Goal: Transaction & Acquisition: Purchase product/service

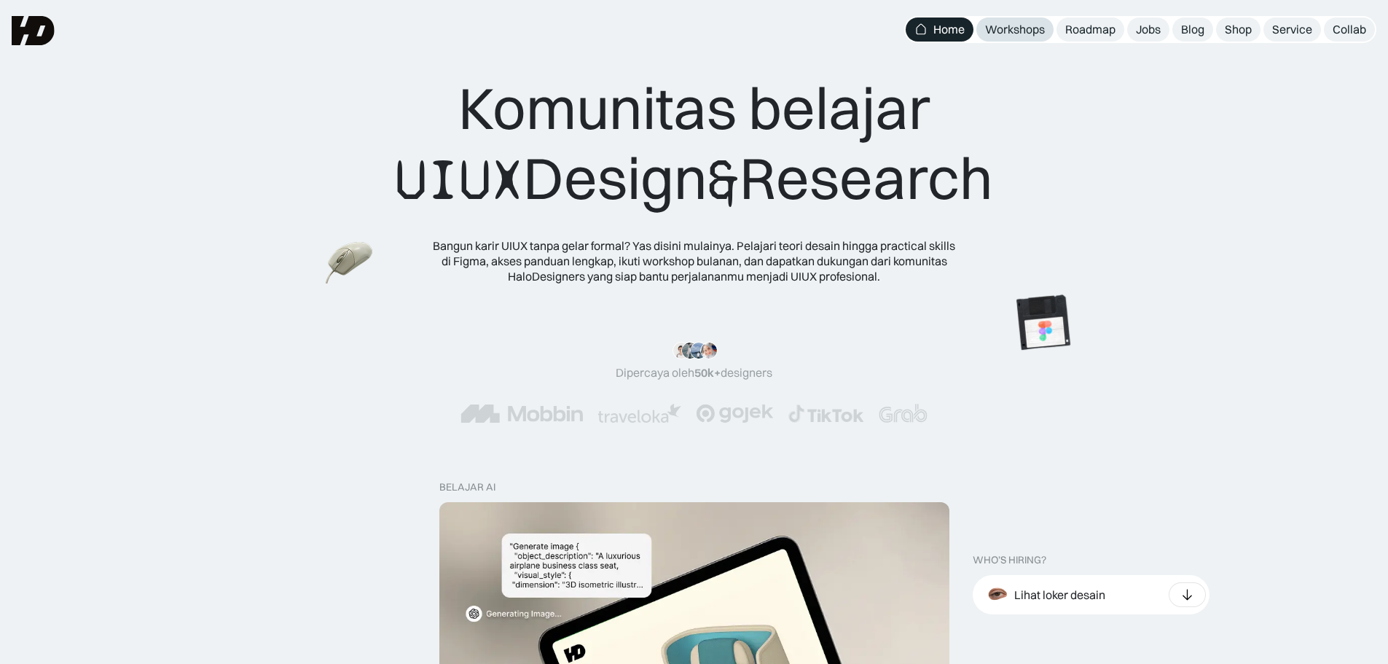
click at [1018, 34] on div "Workshops" at bounding box center [1015, 29] width 60 height 15
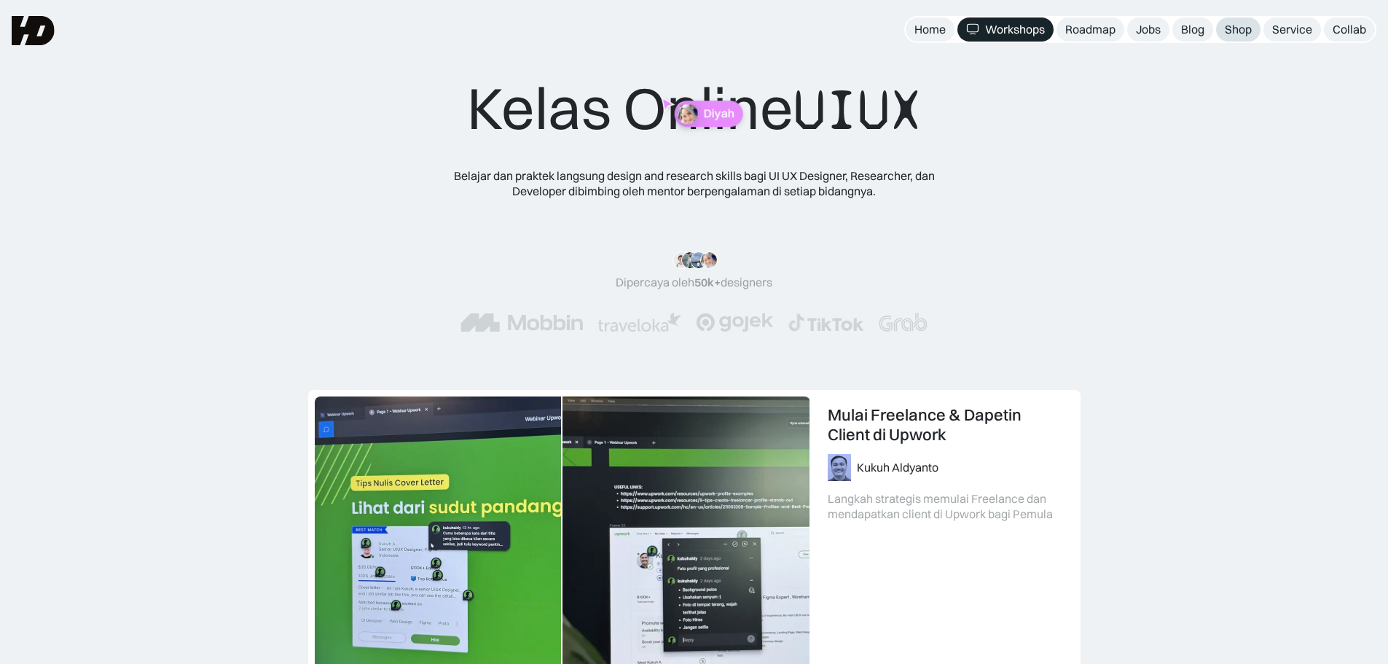
click at [1235, 27] on div "Shop" at bounding box center [1238, 29] width 27 height 15
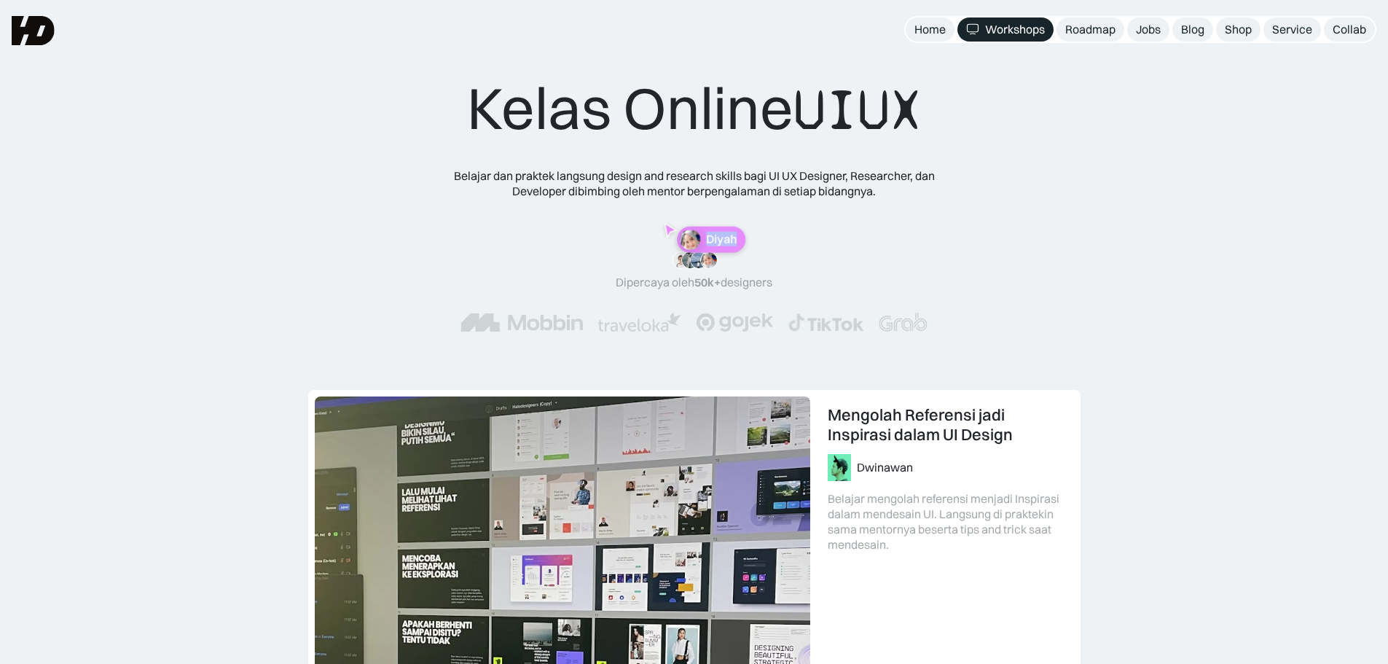
drag, startPoint x: 693, startPoint y: 249, endPoint x: 747, endPoint y: 246, distance: 54.0
click at [746, 246] on div "Diyah" at bounding box center [711, 240] width 69 height 26
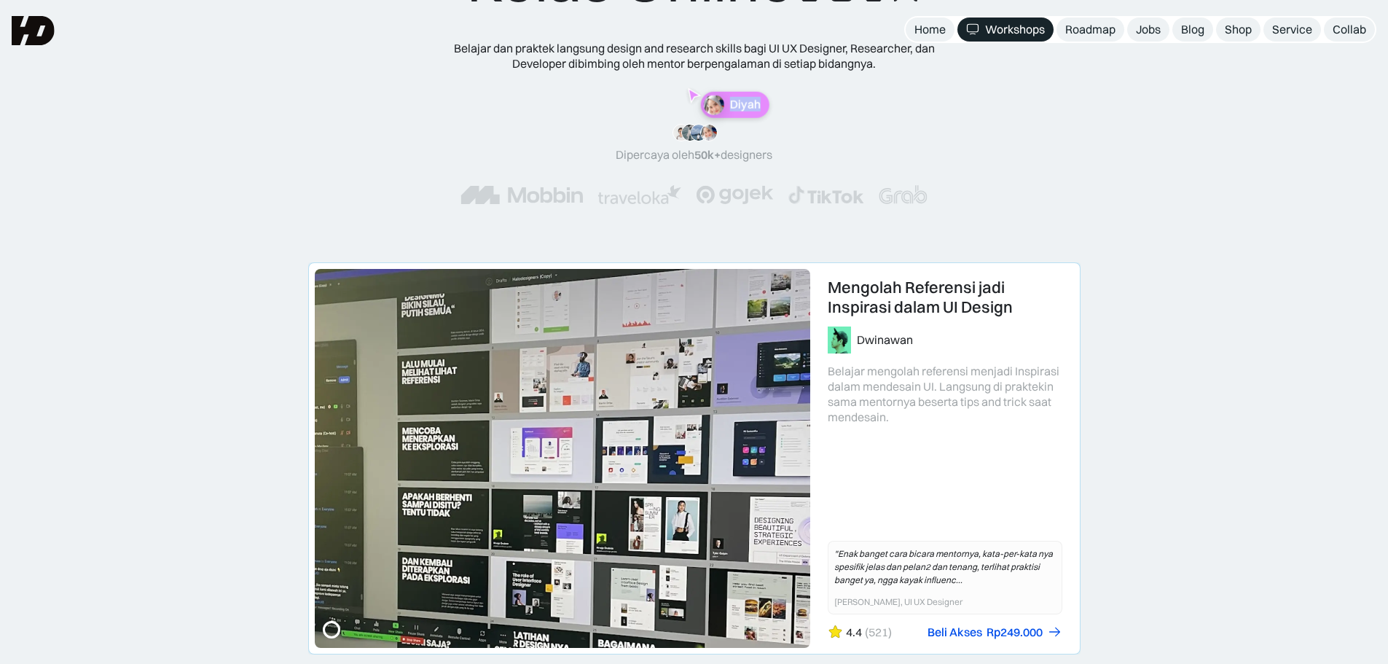
scroll to position [146, 0]
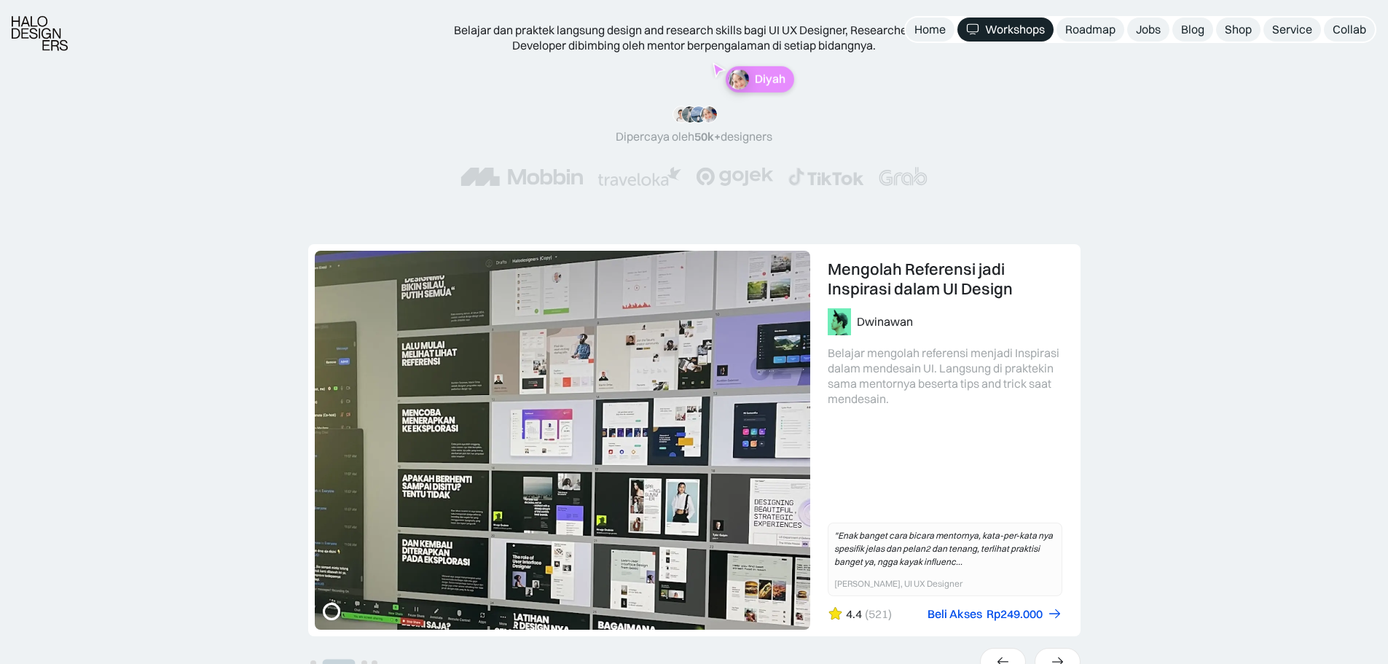
click at [1155, 307] on div "UX Research 101: Membuat Research Blueprint Karina Resista Yunidwi Belajar meng…" at bounding box center [694, 480] width 1388 height 472
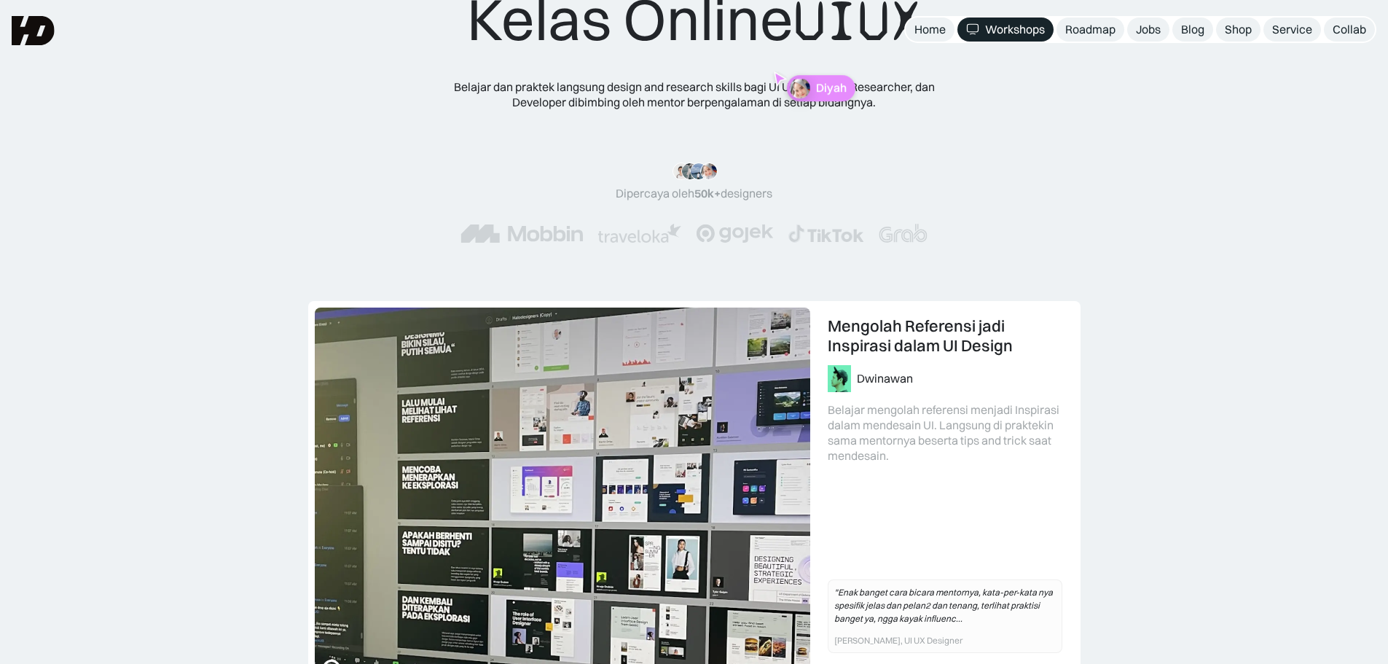
scroll to position [0, 0]
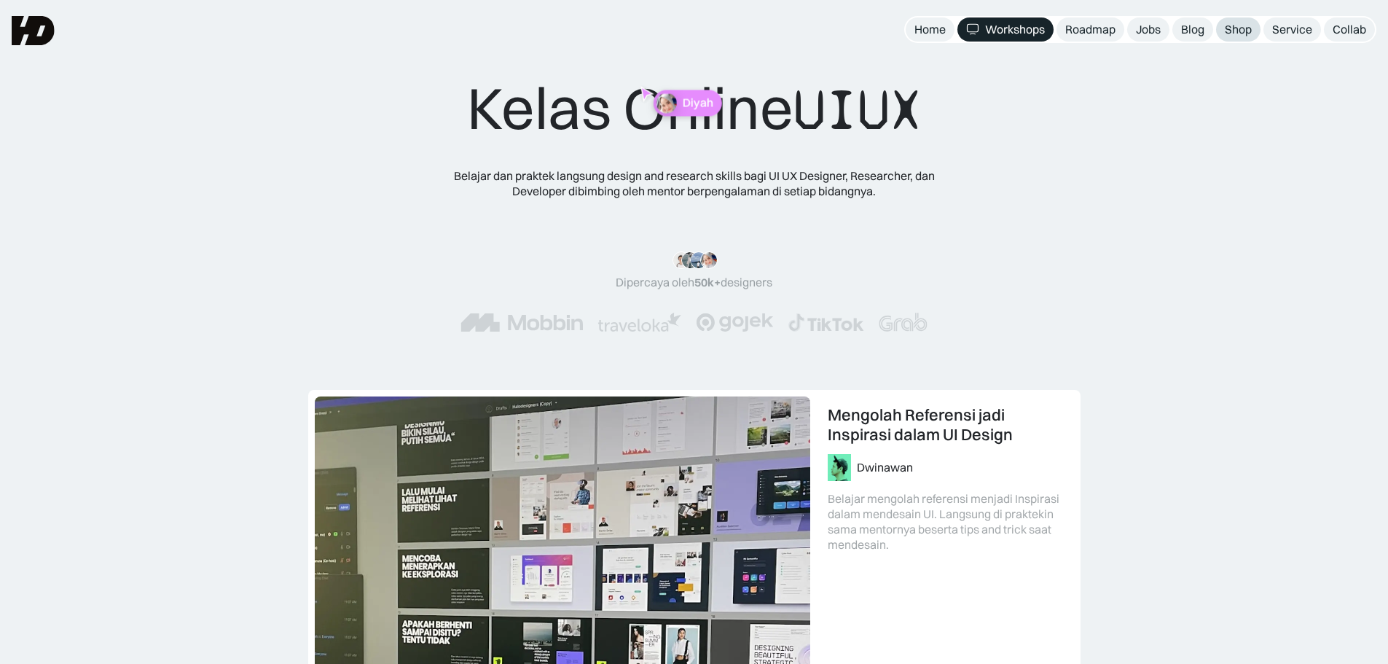
click at [1243, 26] on div "Shop" at bounding box center [1238, 29] width 27 height 15
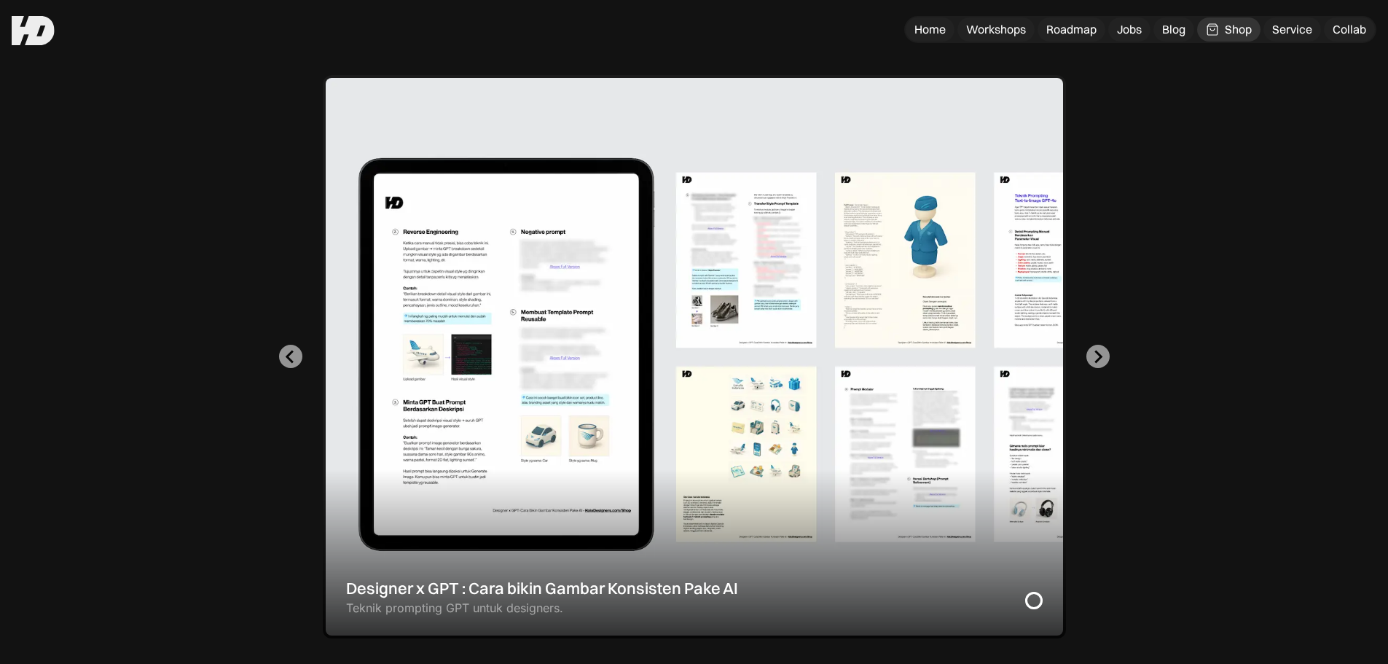
scroll to position [364, 0]
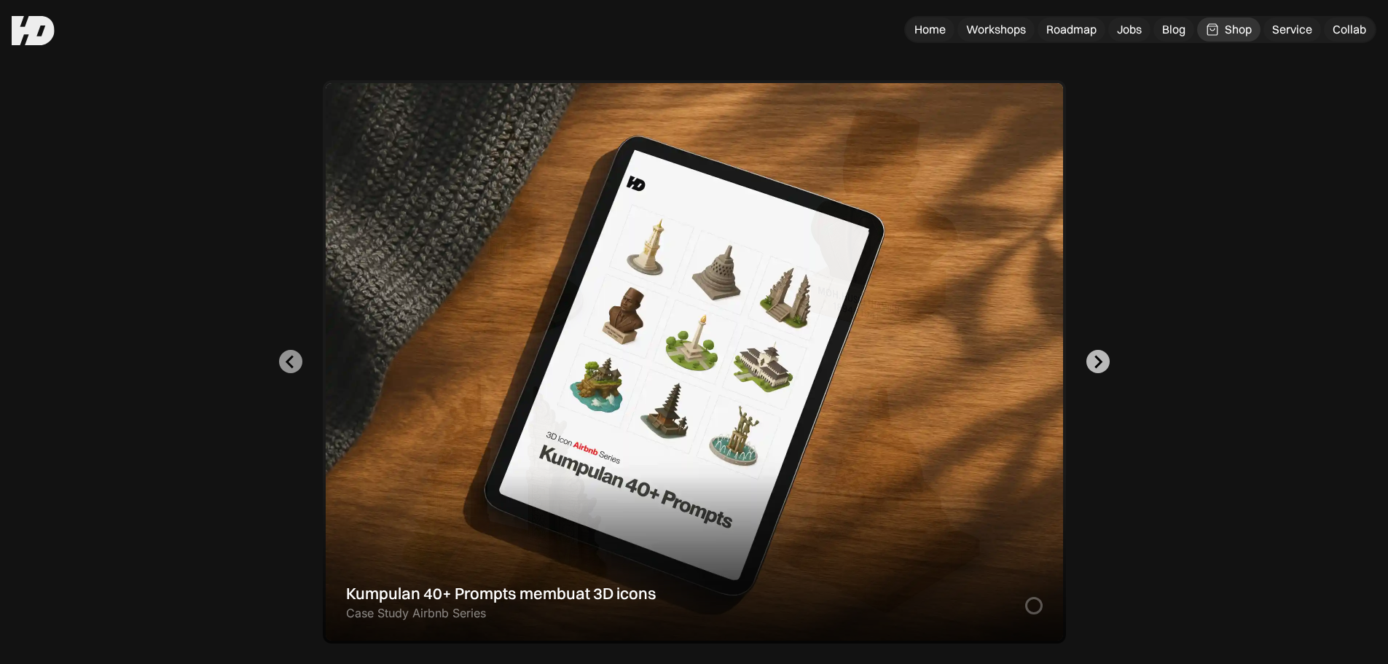
click at [1093, 359] on icon "Go to first slide" at bounding box center [1098, 362] width 14 height 14
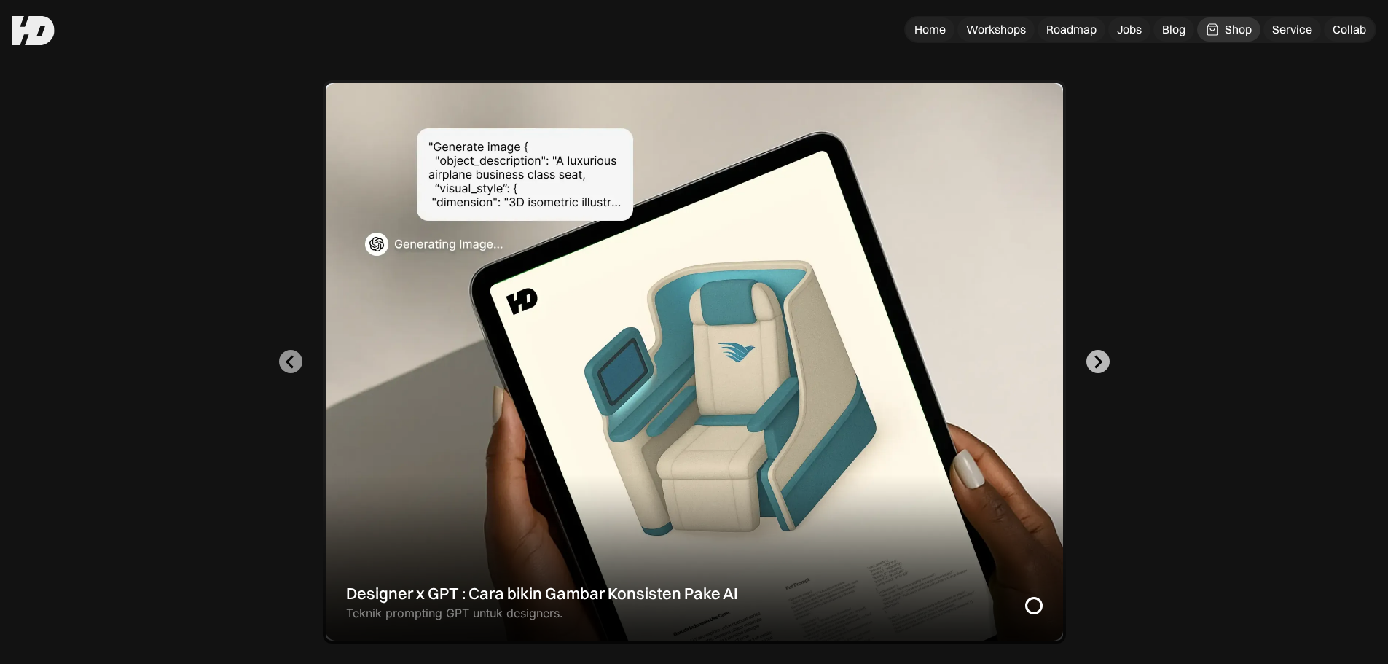
click at [1093, 359] on icon "Next slide" at bounding box center [1098, 362] width 14 height 14
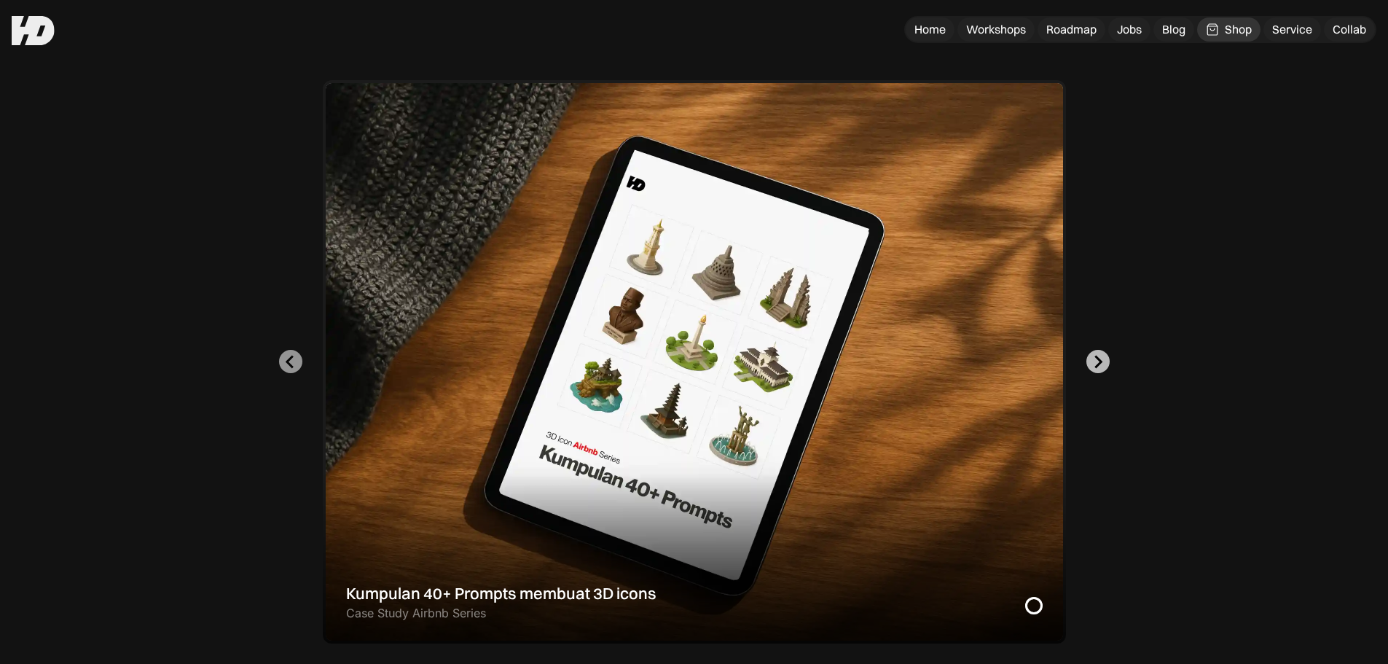
click at [1096, 359] on icon "Go to first slide" at bounding box center [1098, 362] width 14 height 14
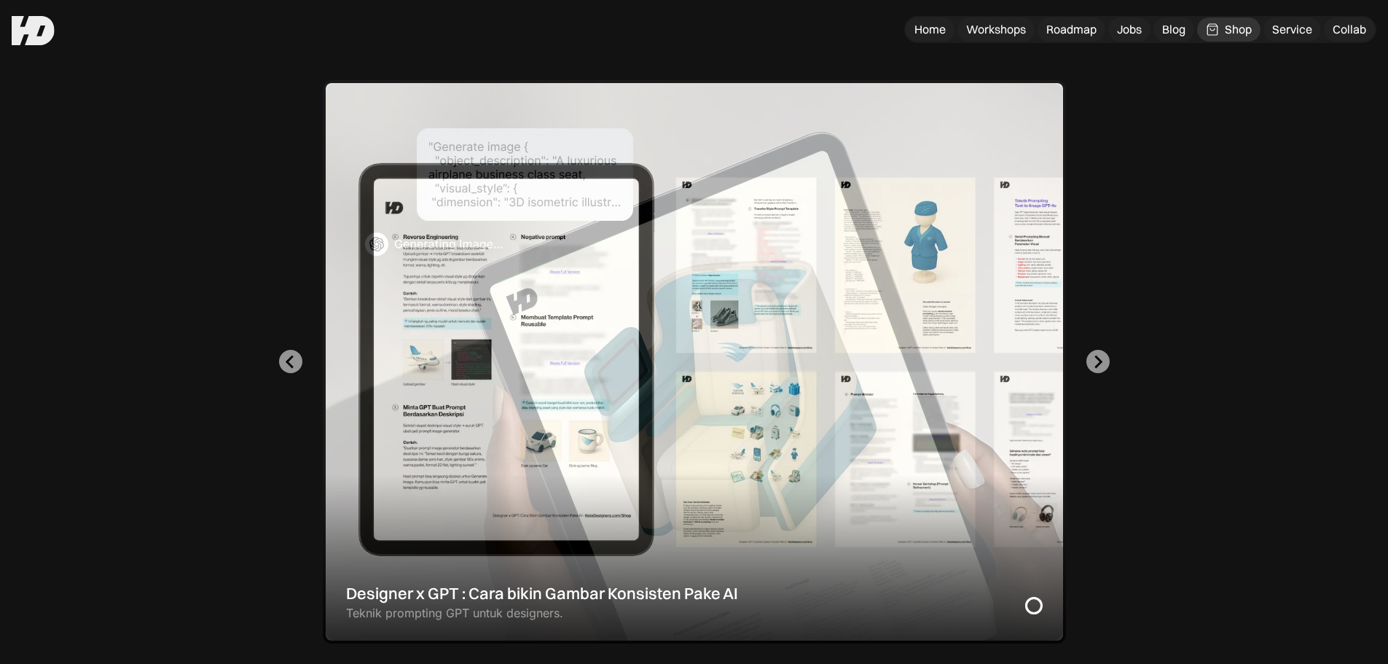
click at [598, 342] on div "1 of 2" at bounding box center [694, 361] width 743 height 563
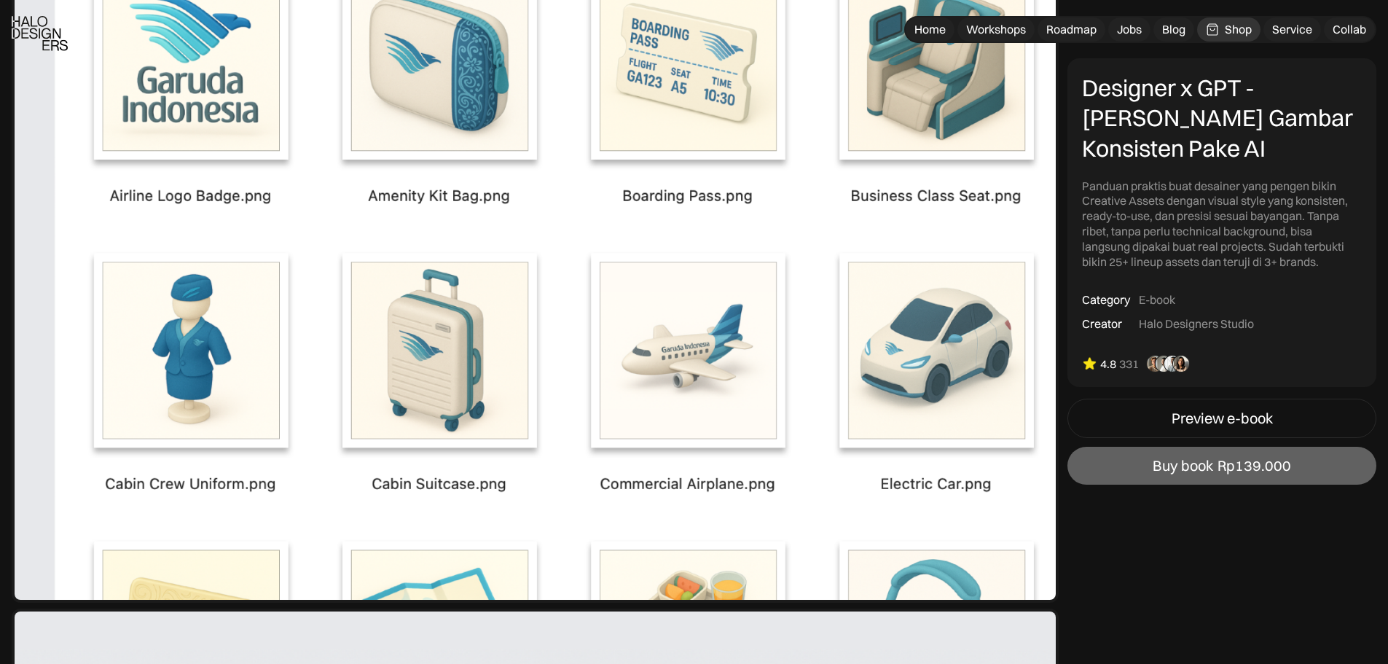
scroll to position [4737, 0]
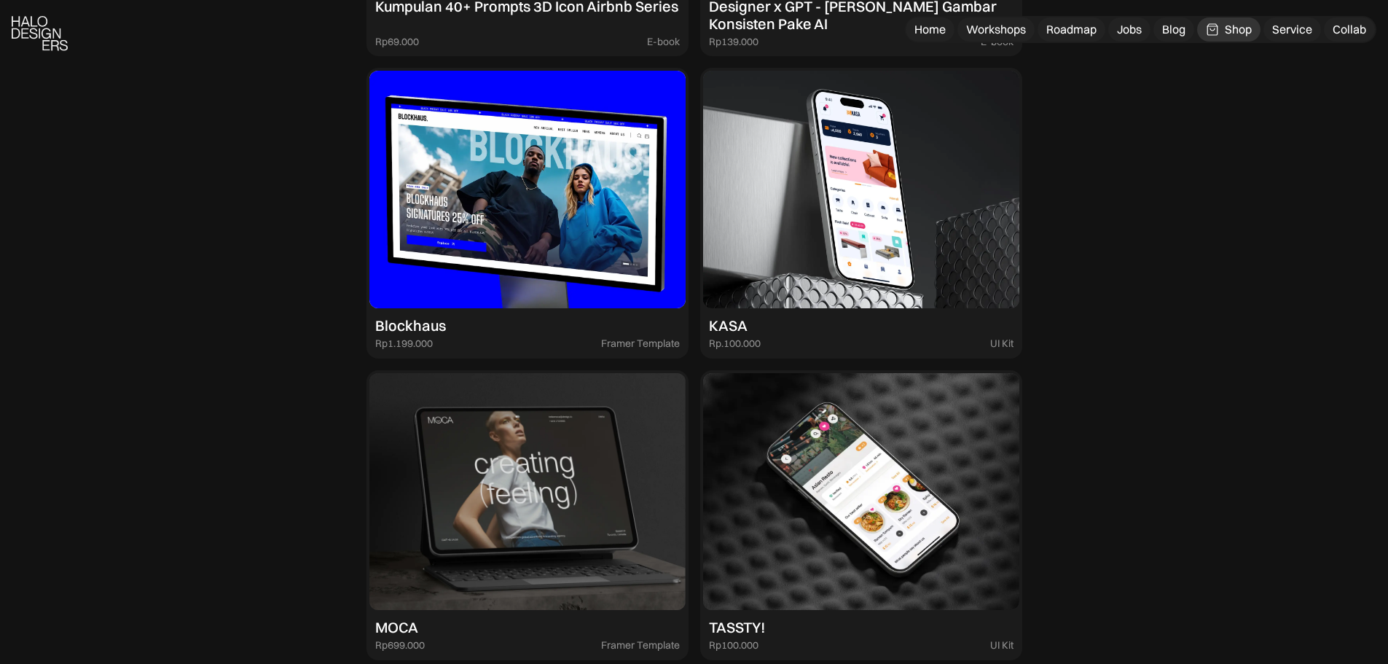
scroll to position [2186, 0]
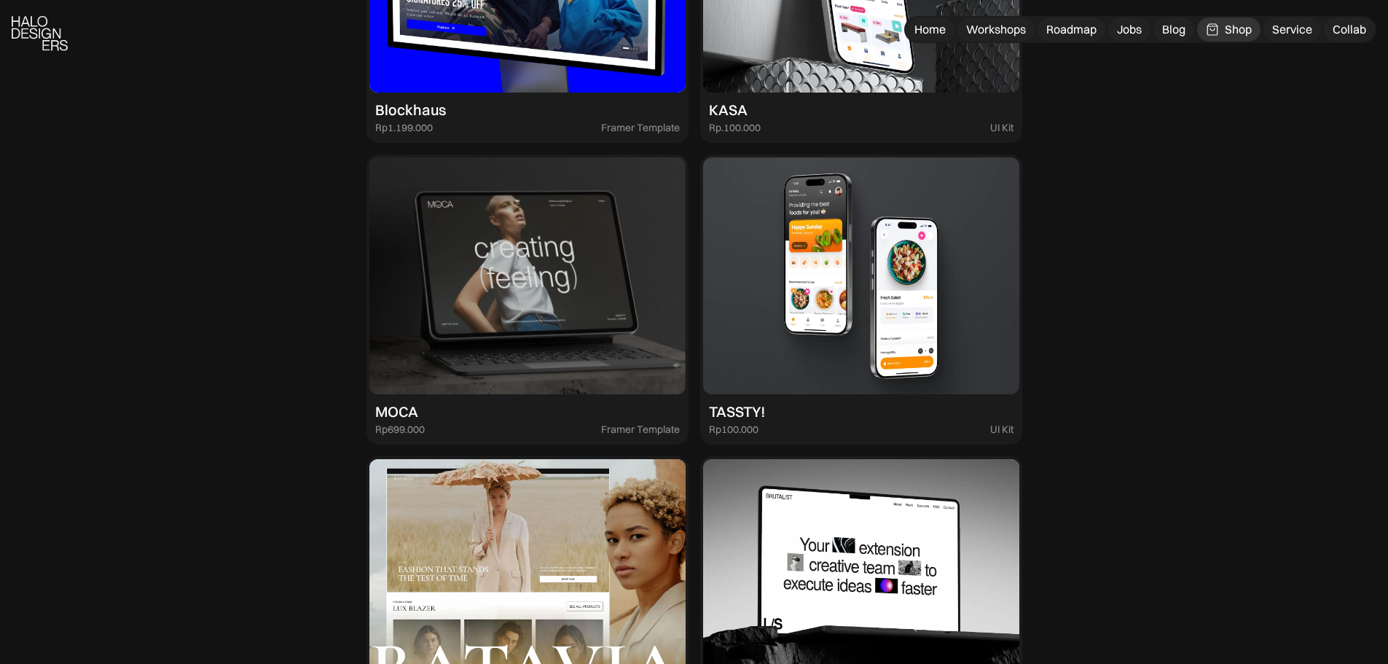
click at [864, 294] on img at bounding box center [861, 276] width 316 height 238
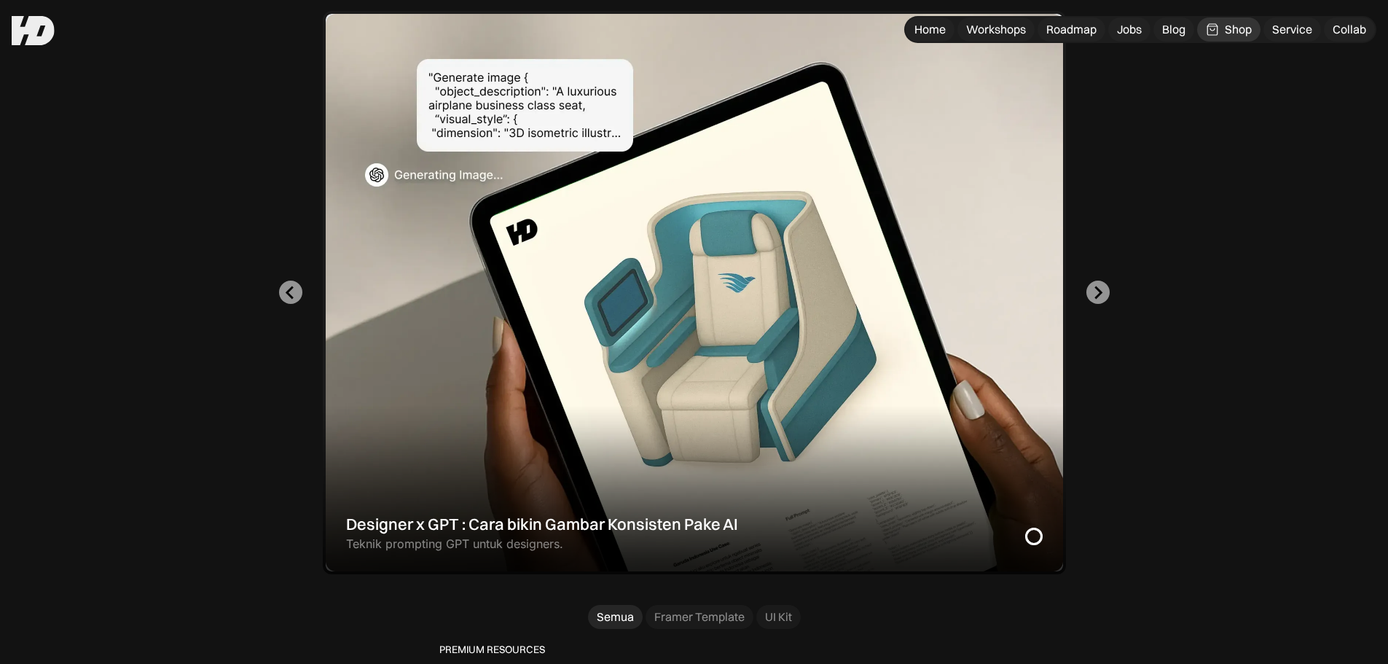
scroll to position [821, 0]
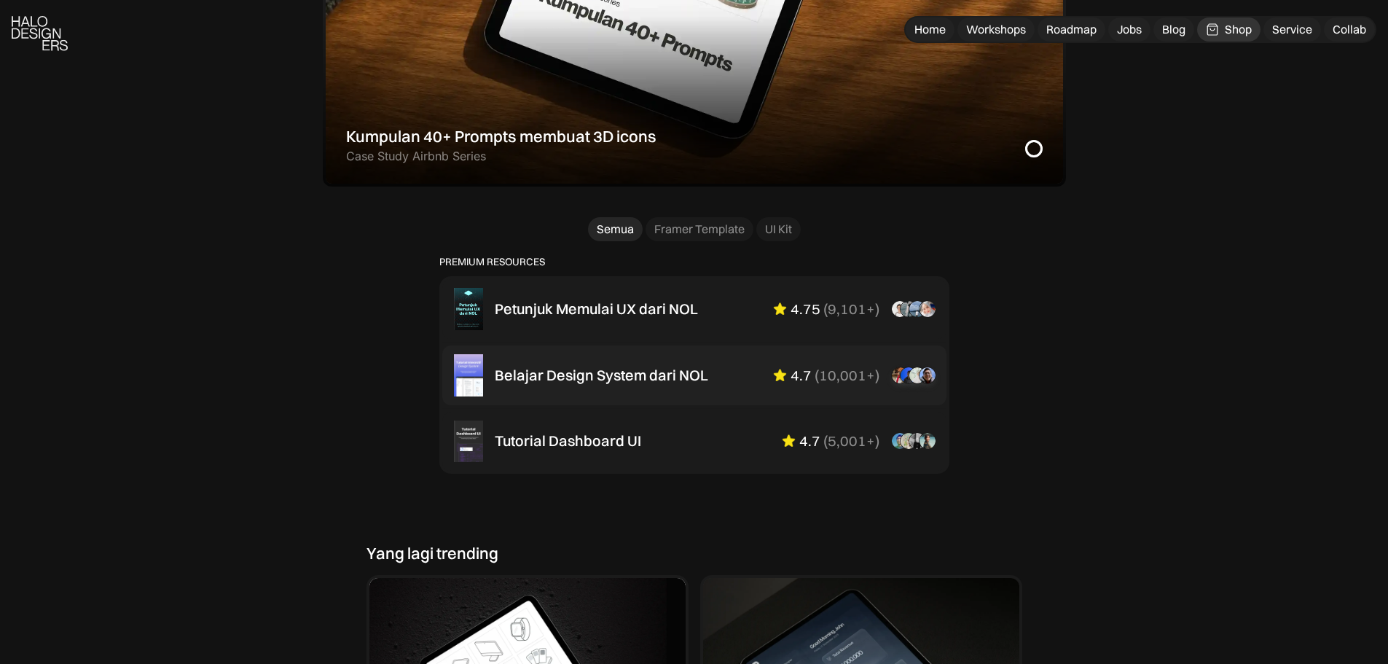
click at [677, 372] on div "Belajar Design System dari NOL" at bounding box center [602, 375] width 214 height 17
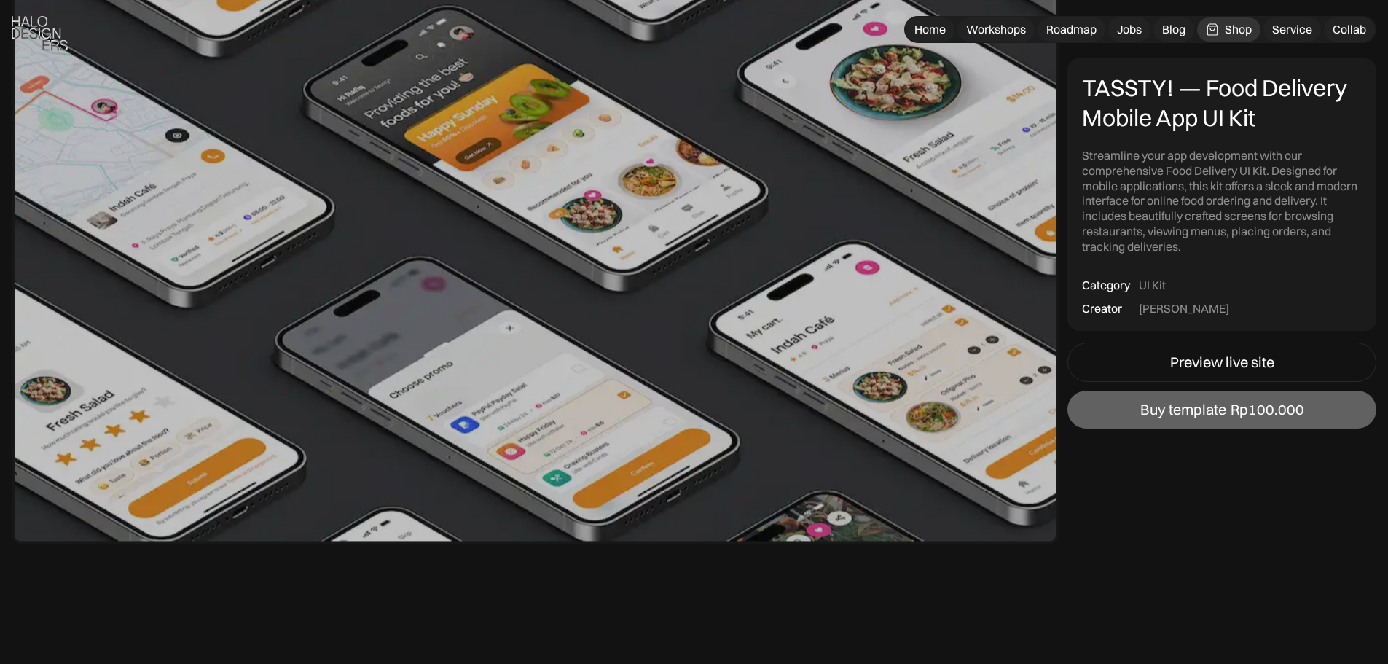
scroll to position [2332, 0]
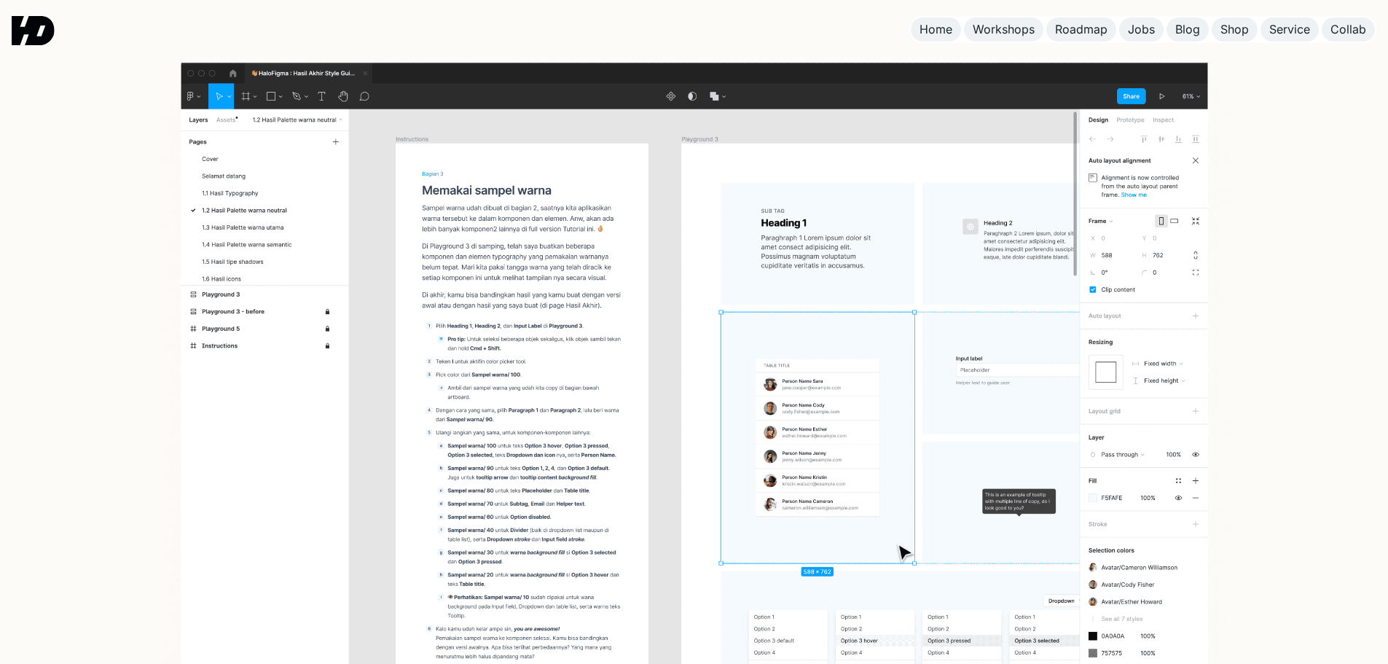
scroll to position [437, 0]
